Goal: Information Seeking & Learning: Understand process/instructions

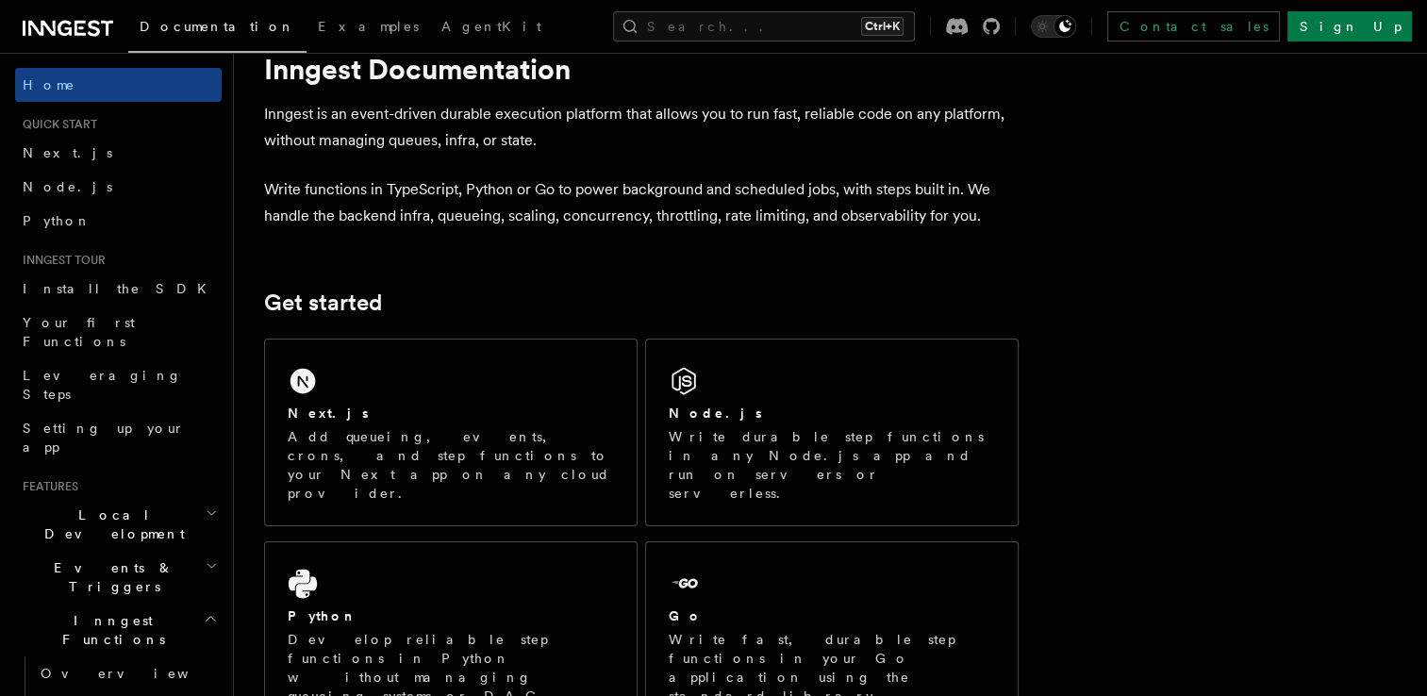
scroll to position [283, 0]
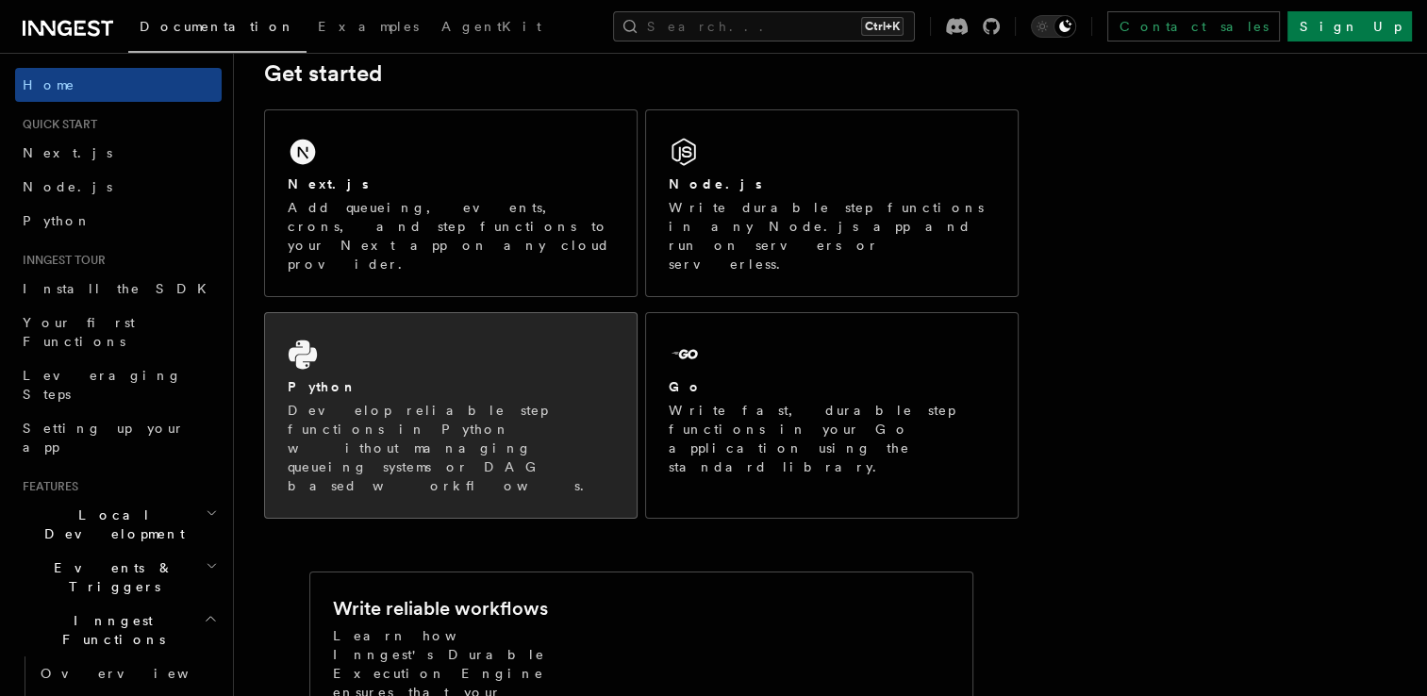
click at [486, 313] on div "Python Develop reliable step functions in Python without managing queueing syst…" at bounding box center [451, 415] width 372 height 205
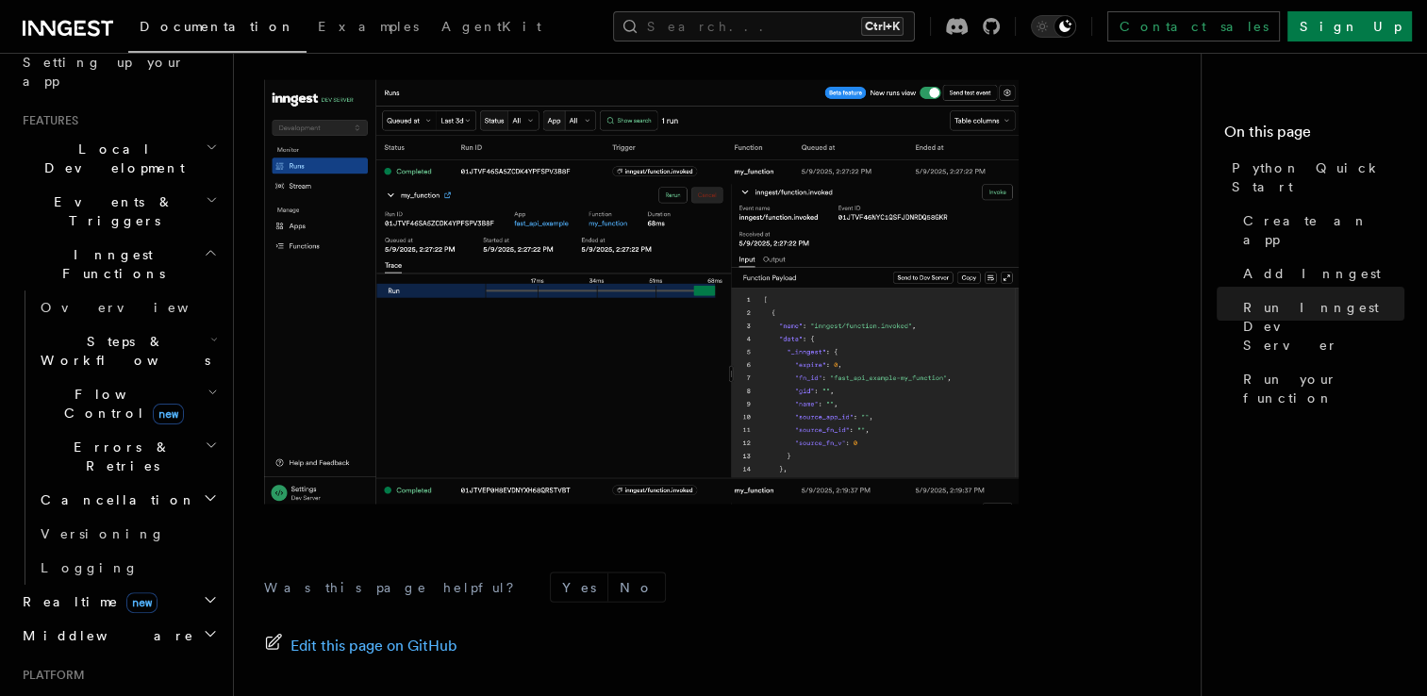
scroll to position [377, 0]
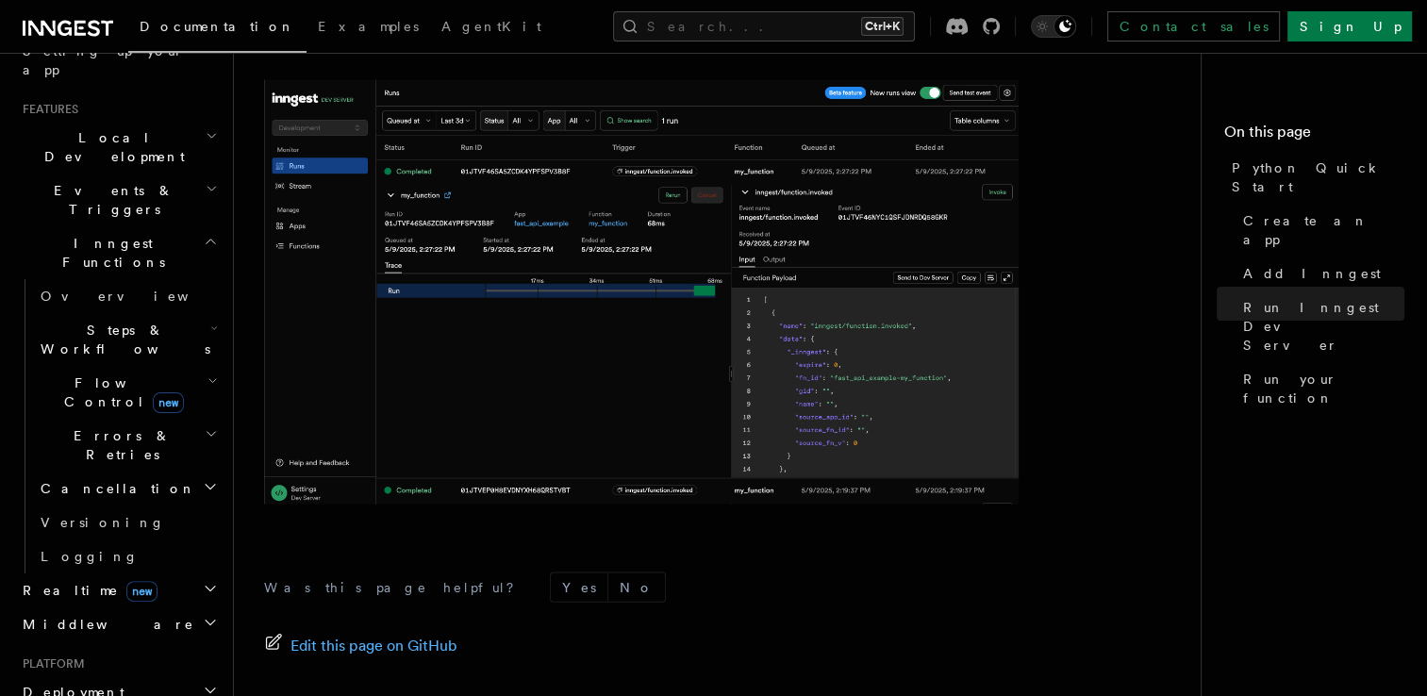
click at [166, 313] on h2 "Steps & Workflows" at bounding box center [127, 339] width 189 height 53
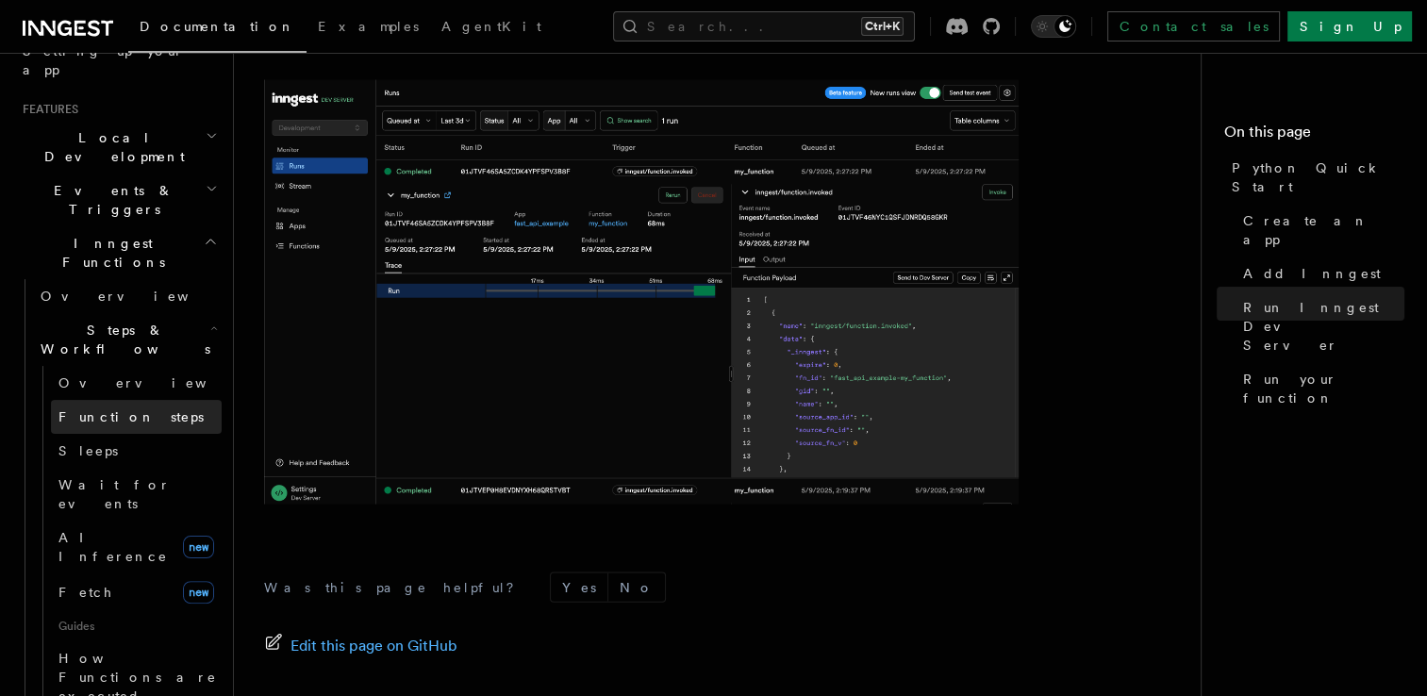
click at [156, 400] on link "Function steps" at bounding box center [136, 417] width 171 height 34
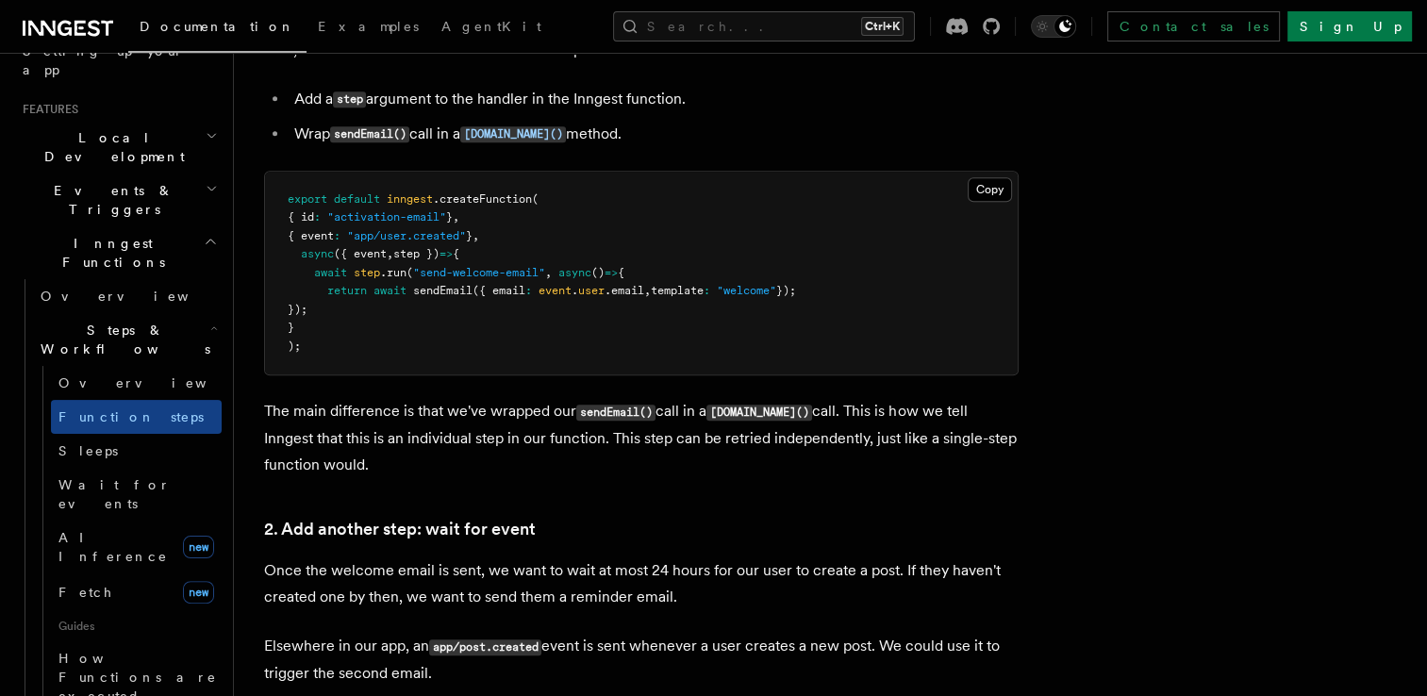
scroll to position [1321, 0]
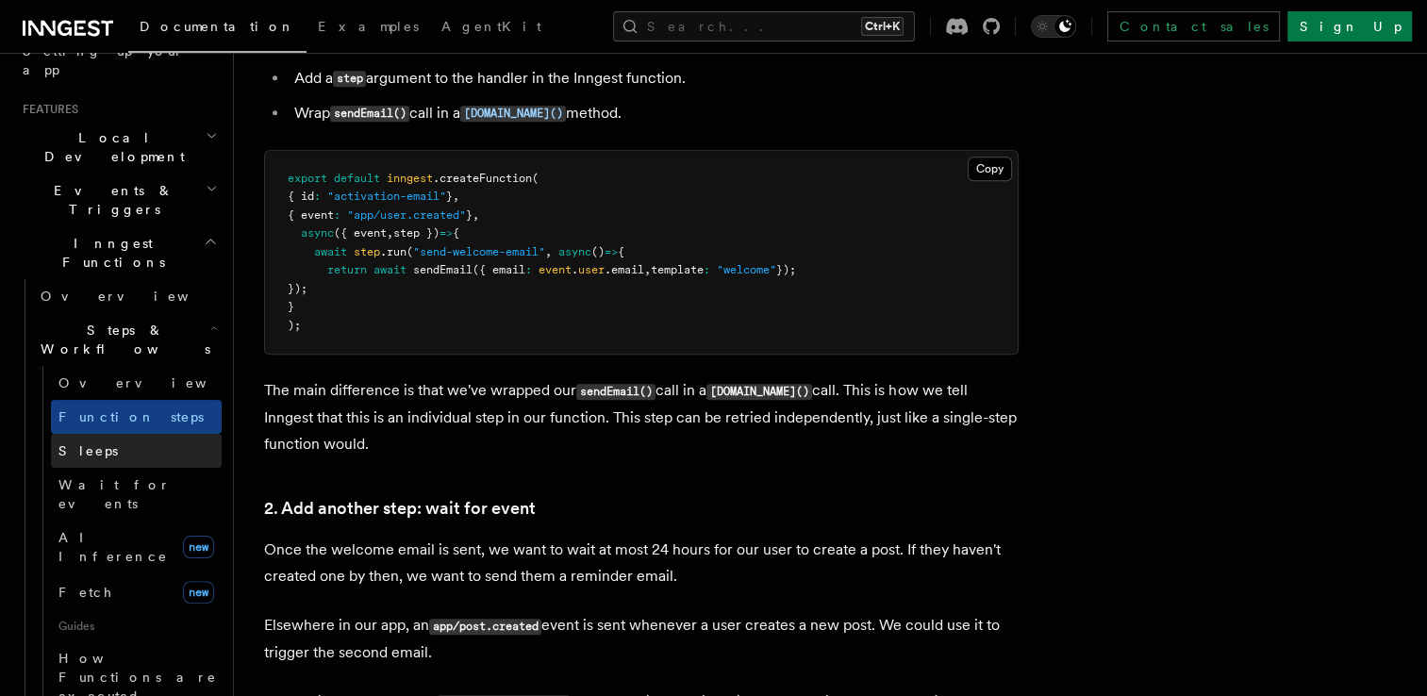
click at [133, 434] on link "Sleeps" at bounding box center [136, 451] width 171 height 34
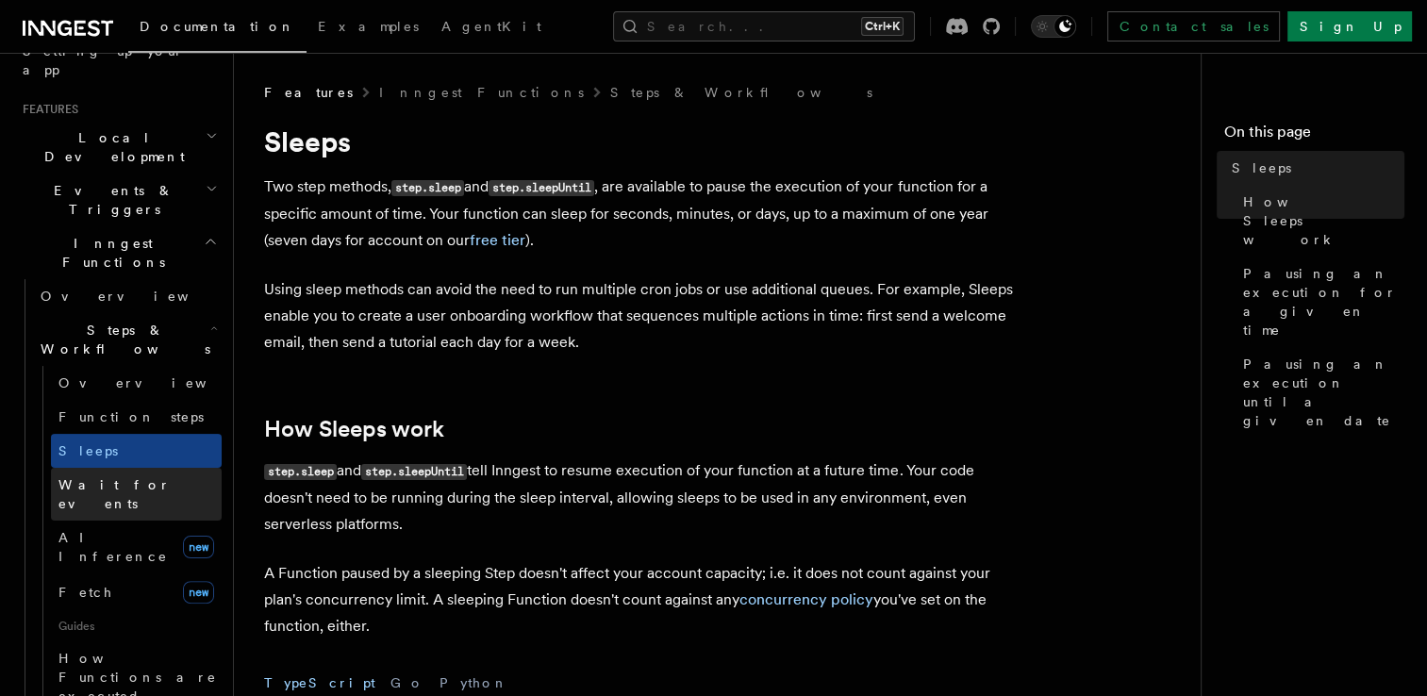
click at [174, 468] on link "Wait for events" at bounding box center [136, 494] width 171 height 53
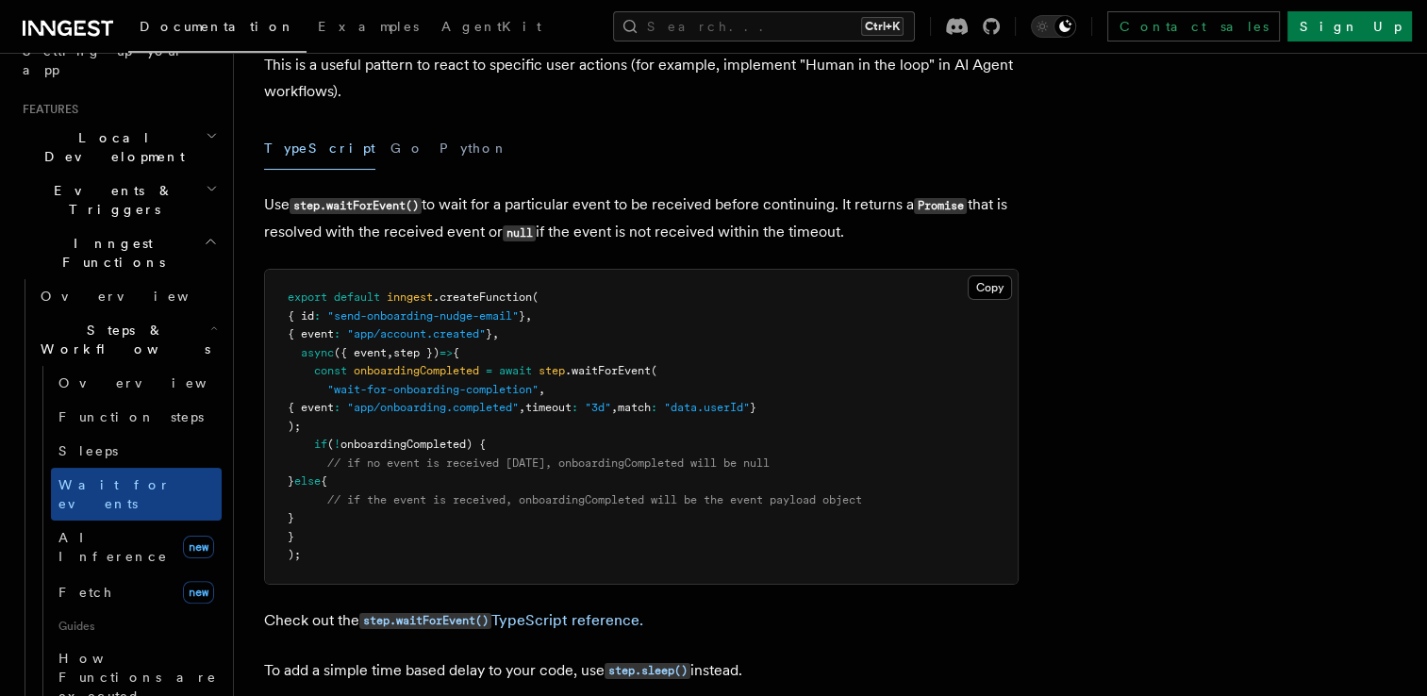
scroll to position [189, 0]
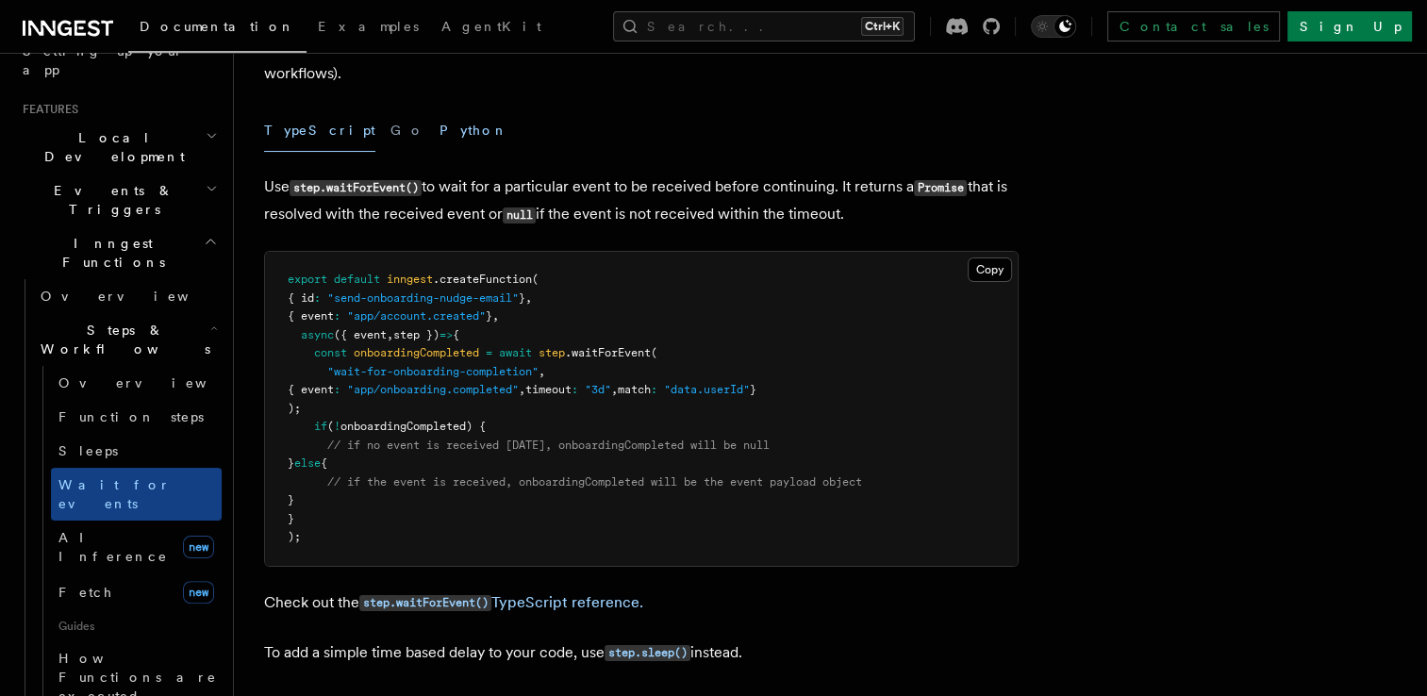
click at [440, 115] on button "Python" at bounding box center [474, 130] width 69 height 42
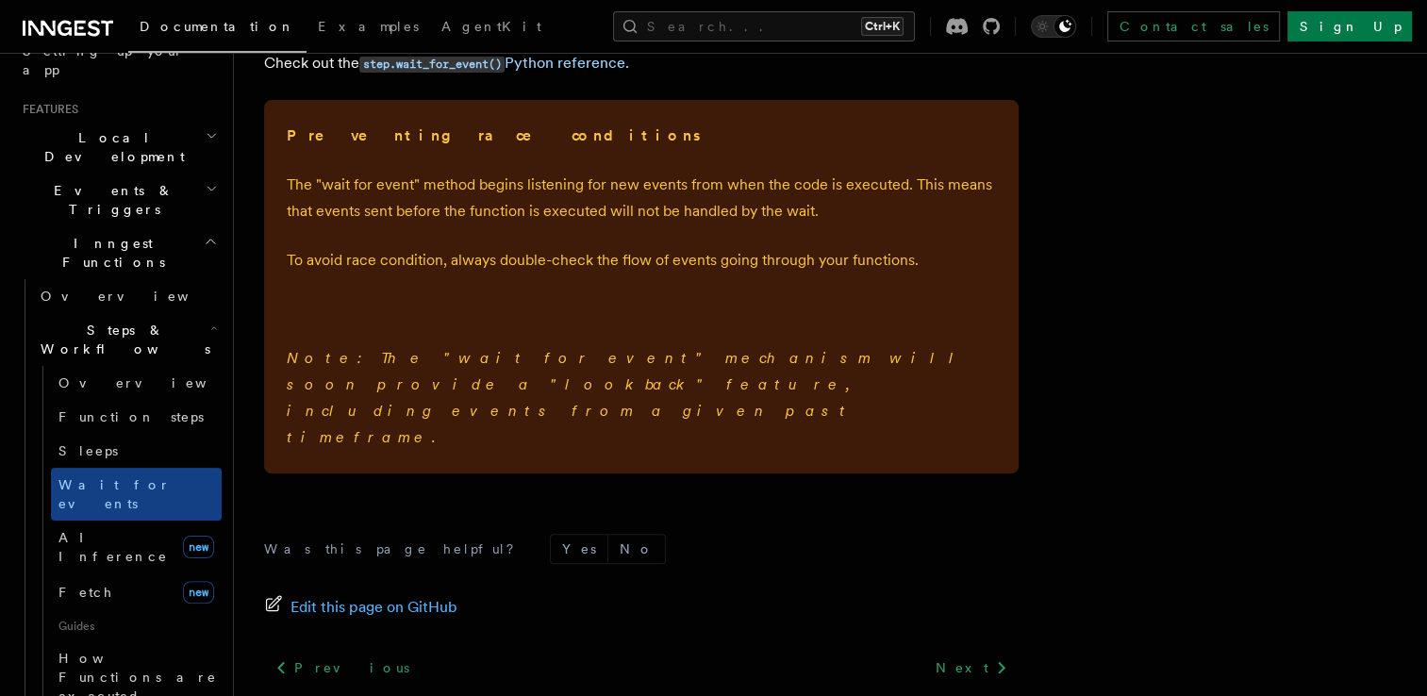
scroll to position [606, 0]
